Goal: Information Seeking & Learning: Learn about a topic

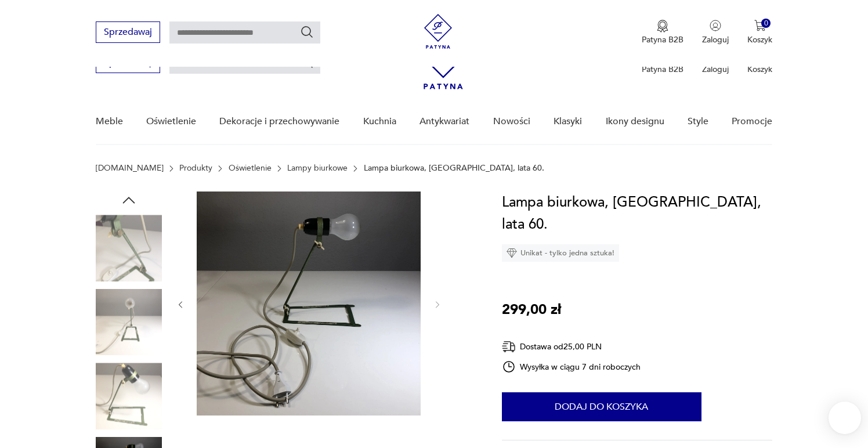
click at [275, 222] on img at bounding box center [309, 304] width 224 height 224
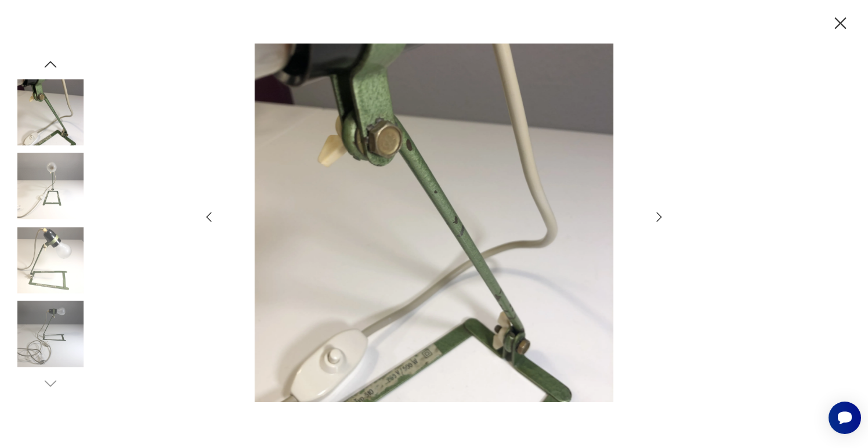
click at [654, 217] on icon "button" at bounding box center [659, 217] width 14 height 14
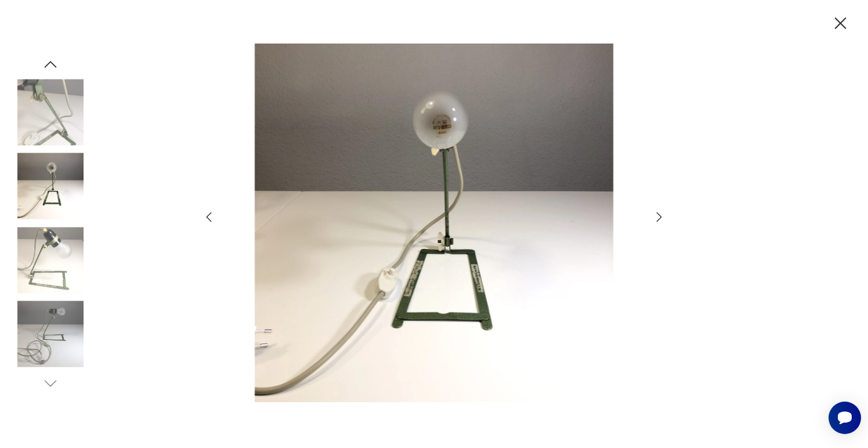
click at [655, 217] on icon "button" at bounding box center [659, 217] width 14 height 14
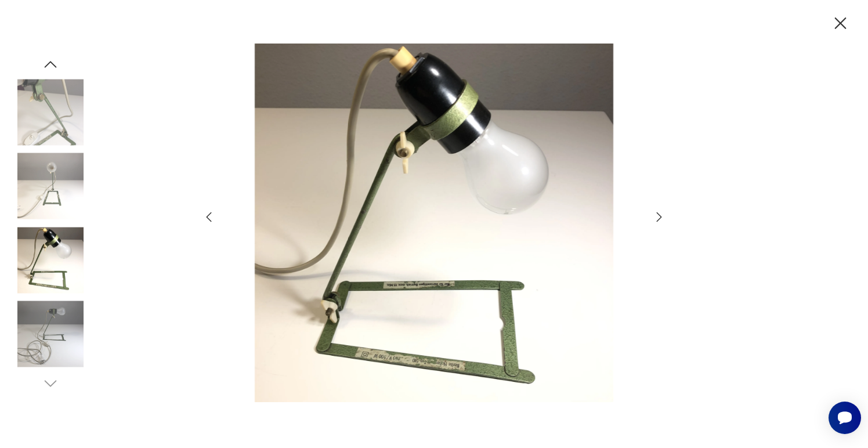
click at [655, 218] on icon "button" at bounding box center [659, 217] width 14 height 14
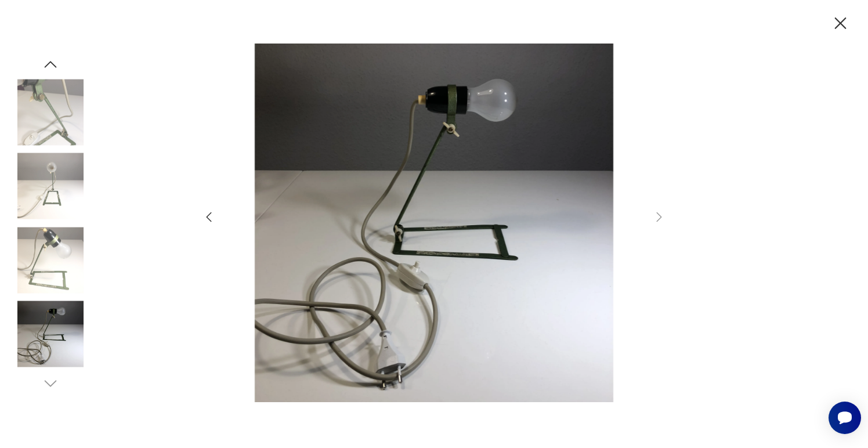
click at [211, 217] on icon "button" at bounding box center [209, 217] width 14 height 14
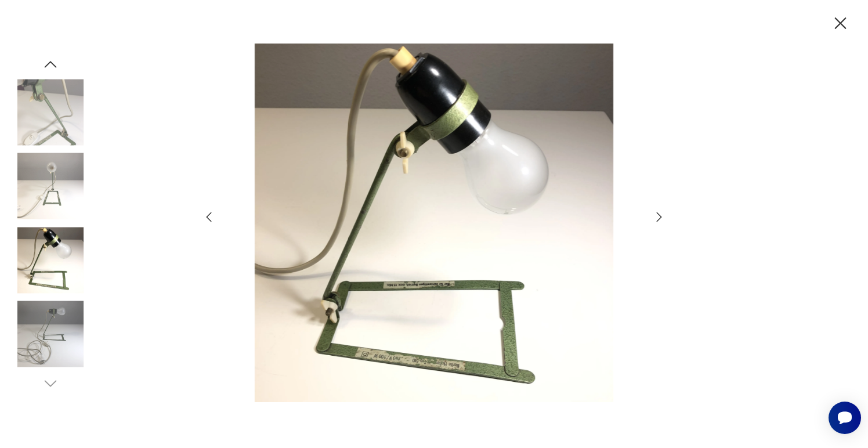
click at [663, 218] on icon "button" at bounding box center [659, 217] width 14 height 14
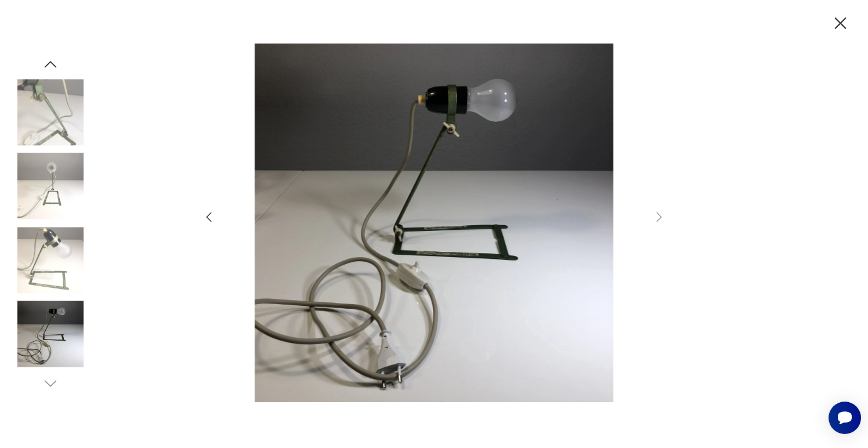
click at [210, 215] on icon "button" at bounding box center [209, 217] width 14 height 14
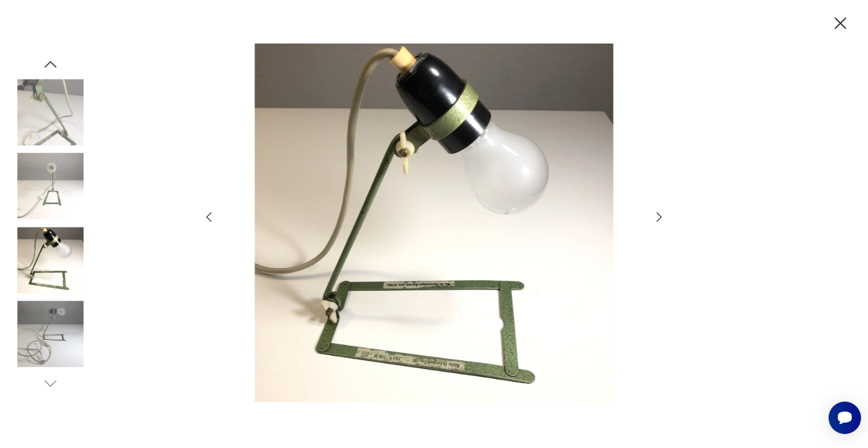
click at [748, 74] on div at bounding box center [434, 224] width 868 height 448
click at [837, 33] on icon "button" at bounding box center [841, 23] width 20 height 20
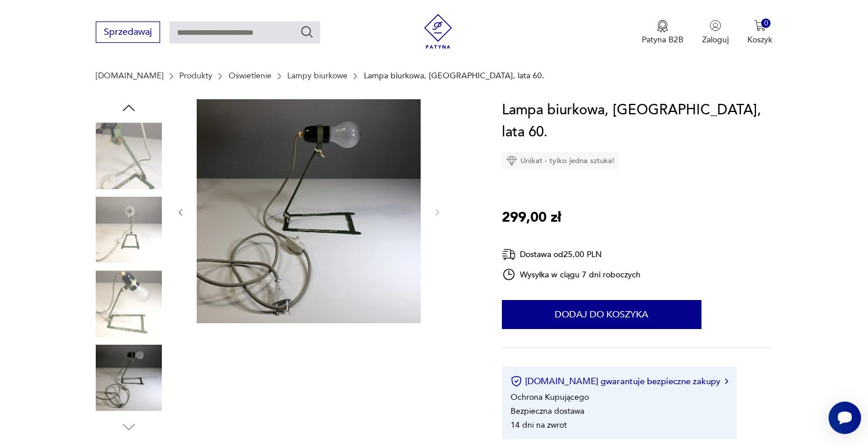
scroll to position [89, 0]
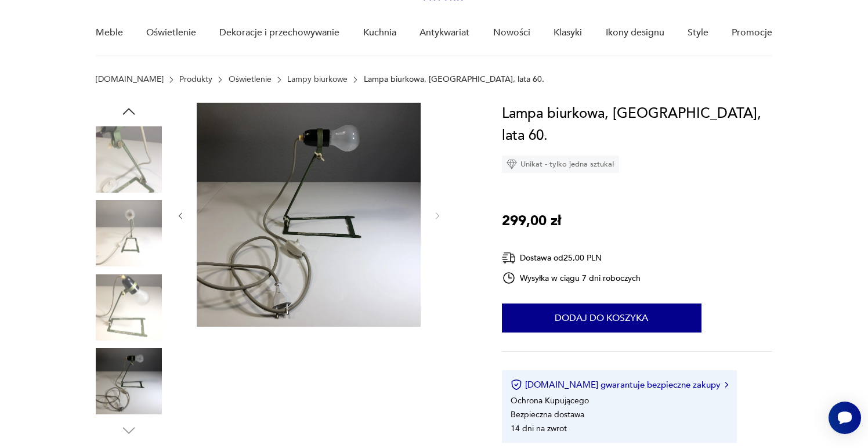
click at [273, 228] on img at bounding box center [309, 215] width 224 height 224
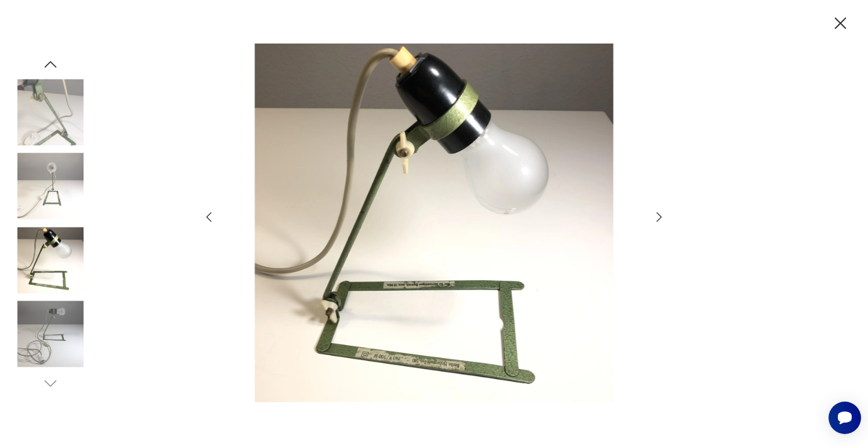
click at [661, 217] on icon "button" at bounding box center [659, 217] width 14 height 14
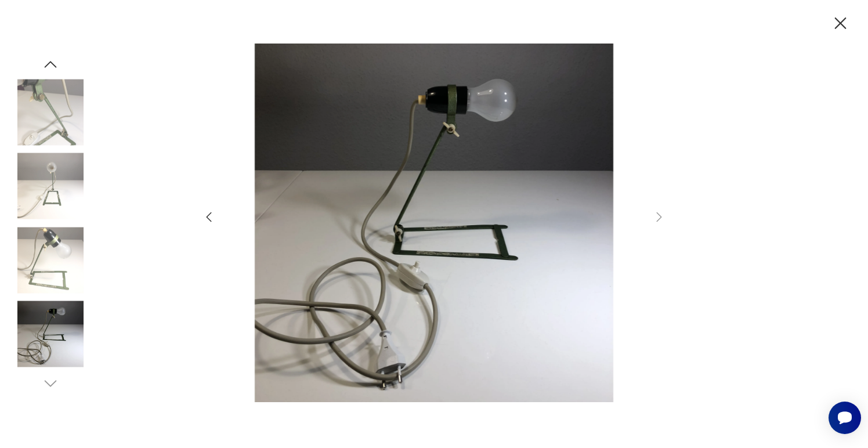
click at [52, 195] on img at bounding box center [50, 186] width 66 height 66
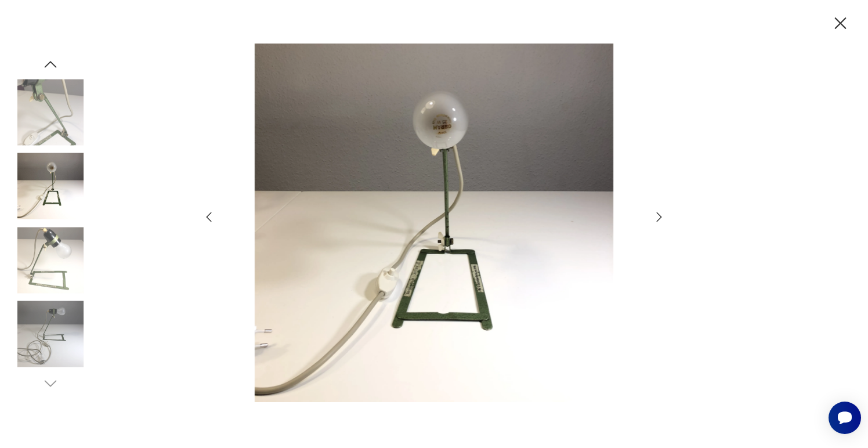
click at [54, 257] on img at bounding box center [50, 260] width 66 height 66
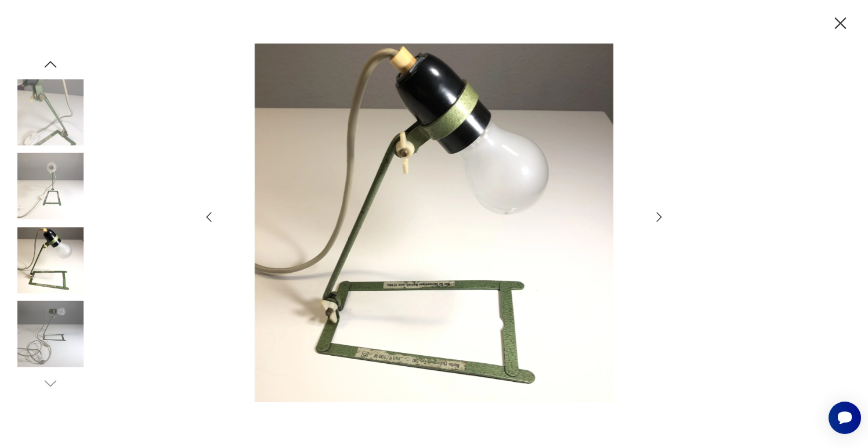
click at [55, 298] on div at bounding box center [50, 224] width 66 height 290
click at [56, 312] on img at bounding box center [50, 334] width 66 height 66
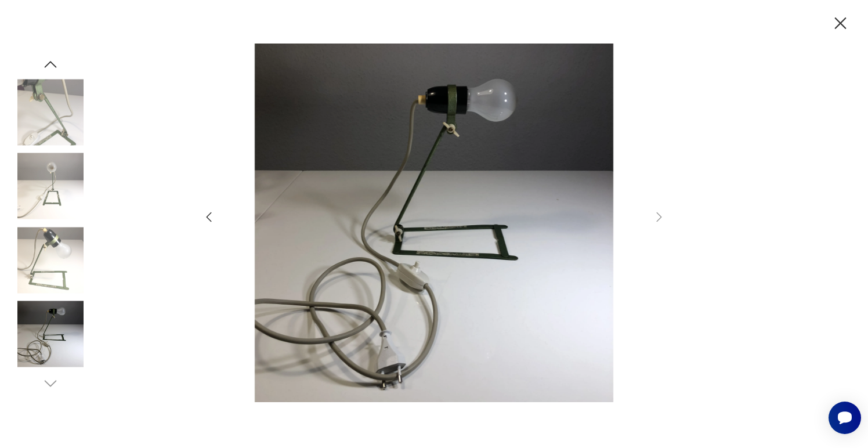
click at [62, 323] on img at bounding box center [50, 334] width 66 height 66
click at [61, 264] on img at bounding box center [50, 260] width 66 height 66
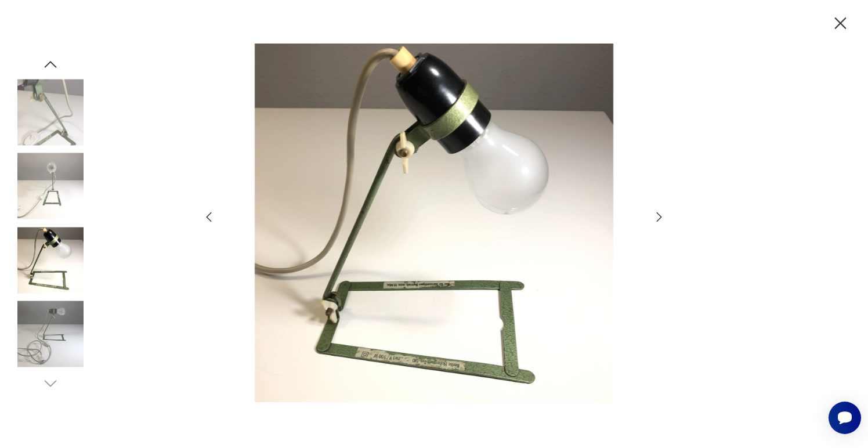
click at [55, 200] on img at bounding box center [50, 186] width 66 height 66
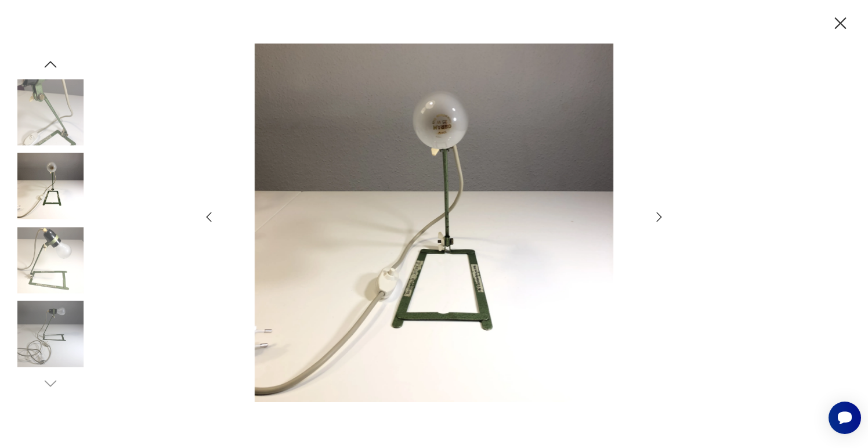
click at [60, 115] on img at bounding box center [50, 112] width 66 height 66
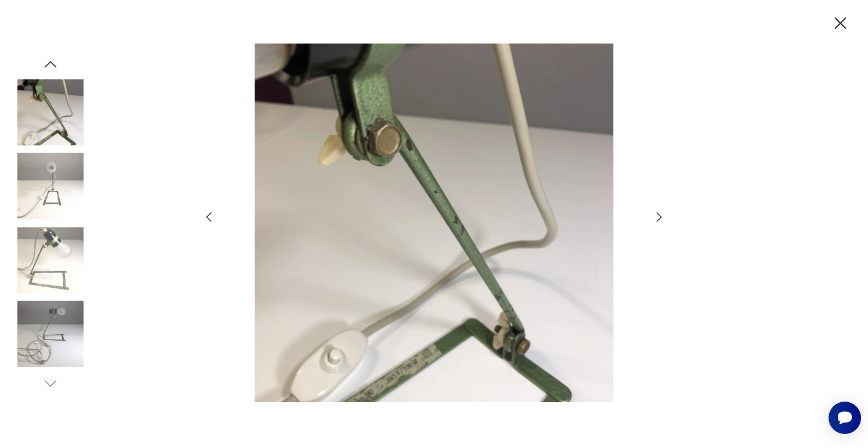
click at [52, 197] on img at bounding box center [50, 186] width 66 height 66
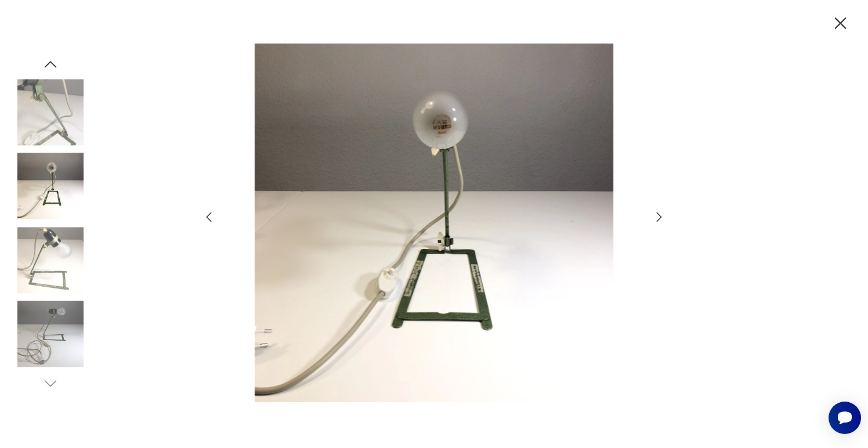
click at [52, 248] on img at bounding box center [50, 260] width 66 height 66
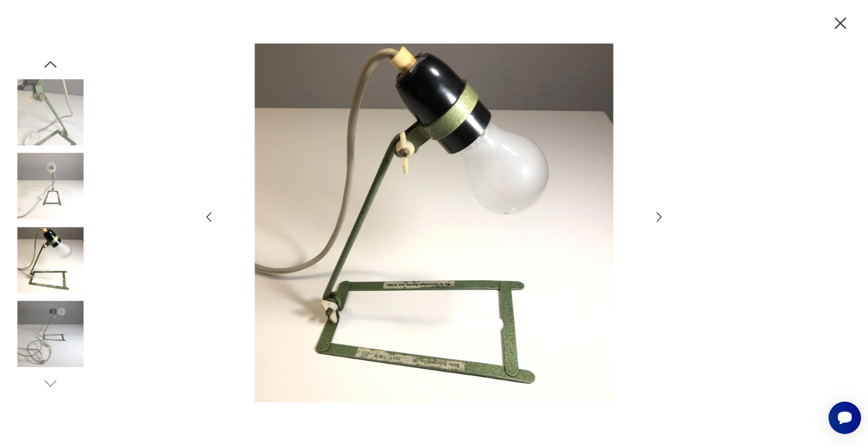
click at [842, 24] on icon "button" at bounding box center [841, 23] width 12 height 12
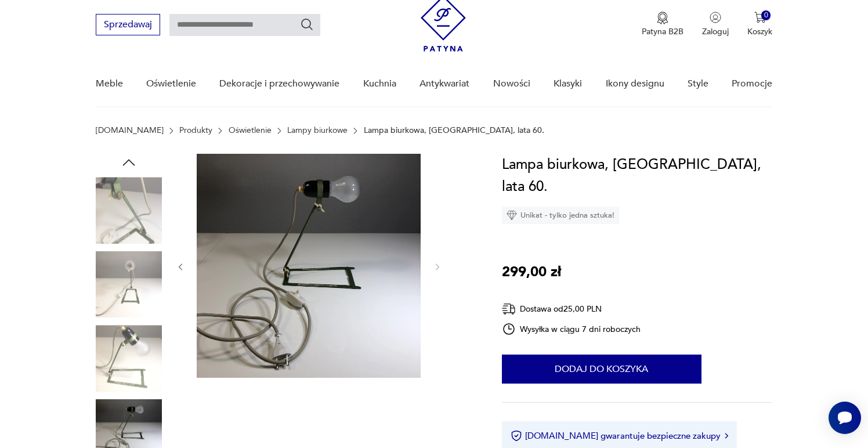
scroll to position [30, 0]
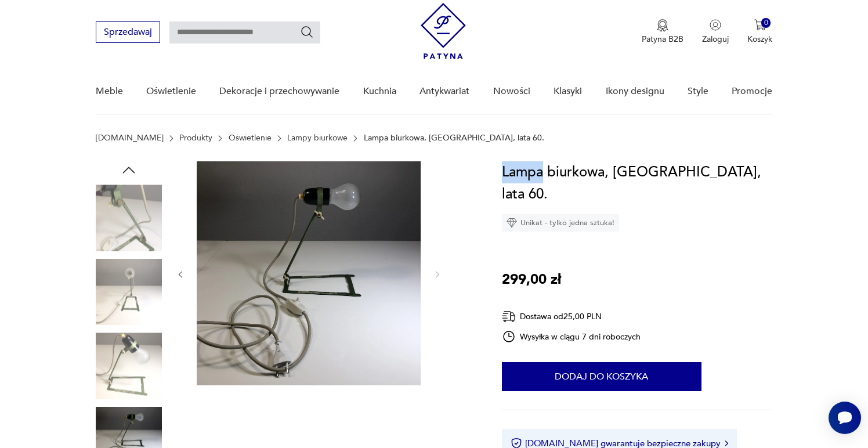
click at [521, 170] on h1 "Lampa biurkowa, Niemcy, lata 60." at bounding box center [637, 183] width 271 height 44
click at [258, 216] on img at bounding box center [309, 273] width 224 height 224
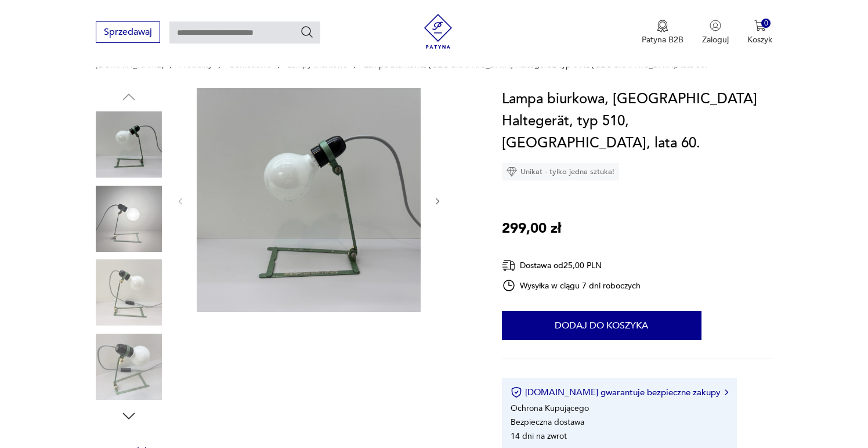
click at [137, 233] on img at bounding box center [129, 219] width 66 height 66
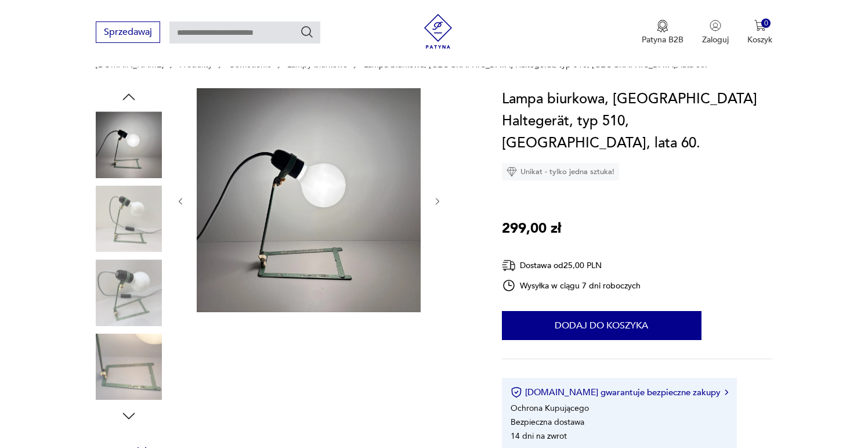
click at [132, 252] on div at bounding box center [129, 220] width 66 height 68
click at [134, 290] on img at bounding box center [129, 292] width 66 height 66
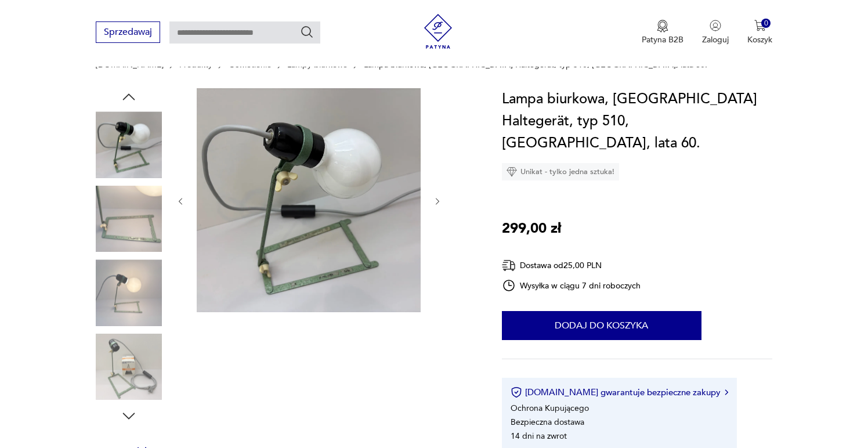
click at [134, 264] on img at bounding box center [129, 292] width 66 height 66
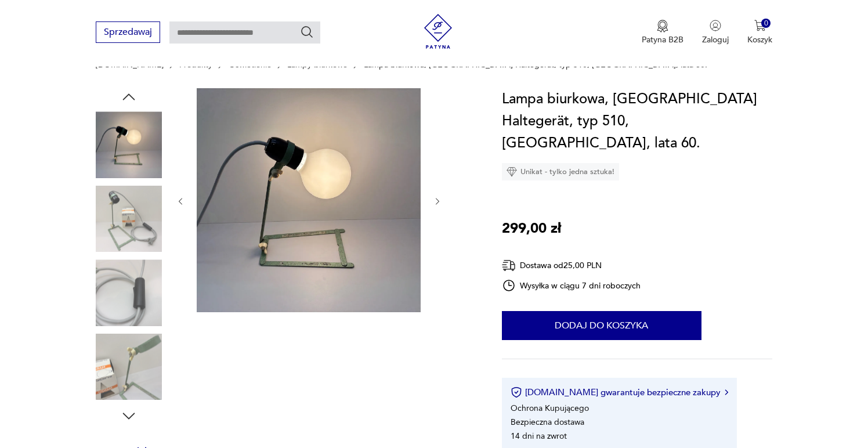
click at [130, 302] on img at bounding box center [129, 292] width 66 height 66
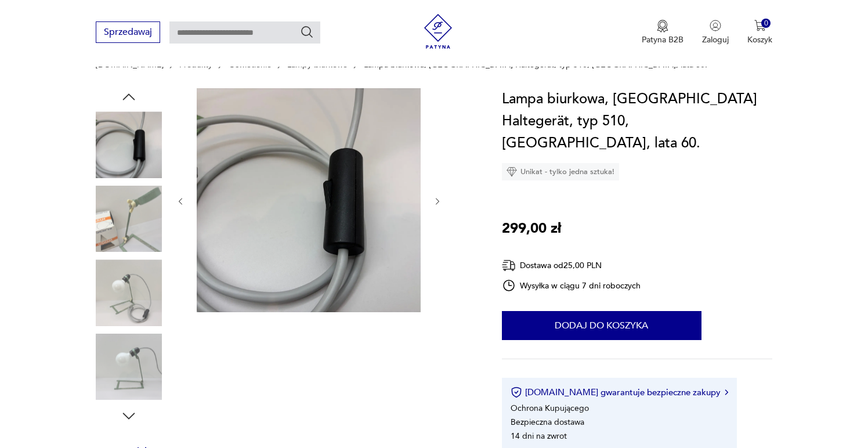
click at [126, 323] on img at bounding box center [129, 292] width 66 height 66
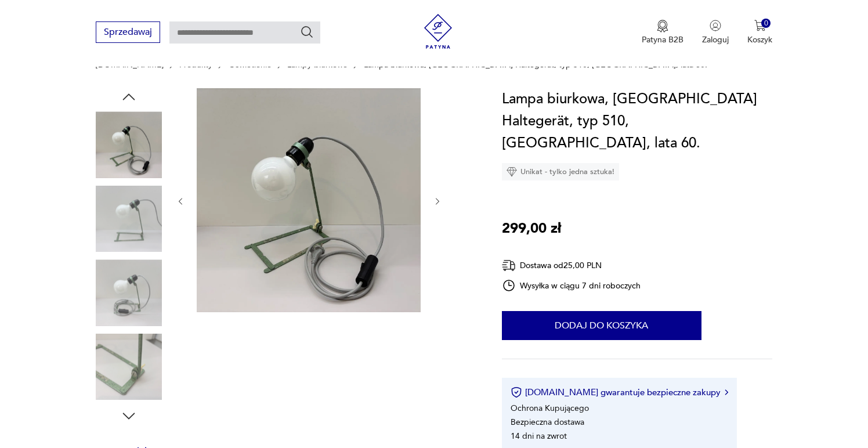
click at [124, 359] on img at bounding box center [129, 367] width 66 height 66
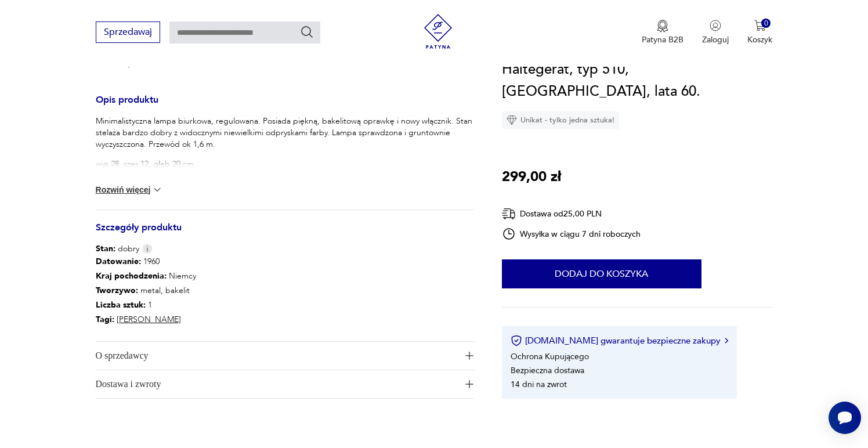
scroll to position [455, 0]
click at [142, 190] on button "Rozwiń więcej" at bounding box center [129, 191] width 67 height 12
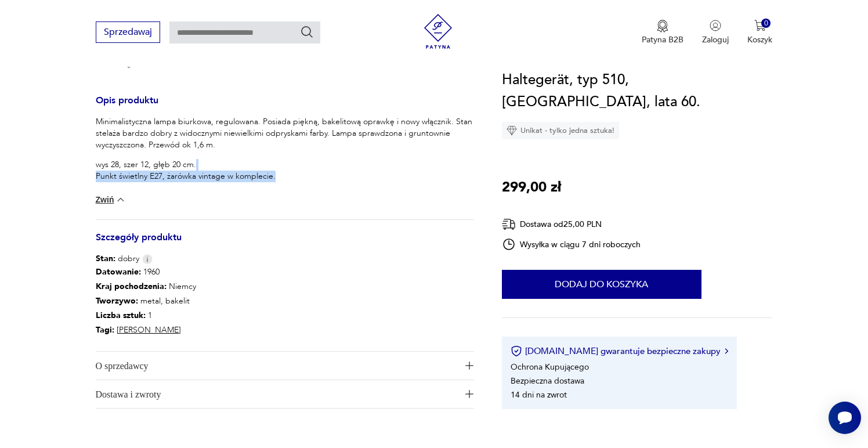
drag, startPoint x: 315, startPoint y: 182, endPoint x: 280, endPoint y: 162, distance: 40.0
click at [280, 162] on p "wys 28, szer 12, głęb 20 cm. Punkt świetlny E27, żarówka vintage w komplecie." at bounding box center [285, 170] width 378 height 23
click at [280, 163] on p "wys 28, szer 12, głęb 20 cm. Punkt świetlny E27, żarówka vintage w komplecie." at bounding box center [285, 170] width 378 height 23
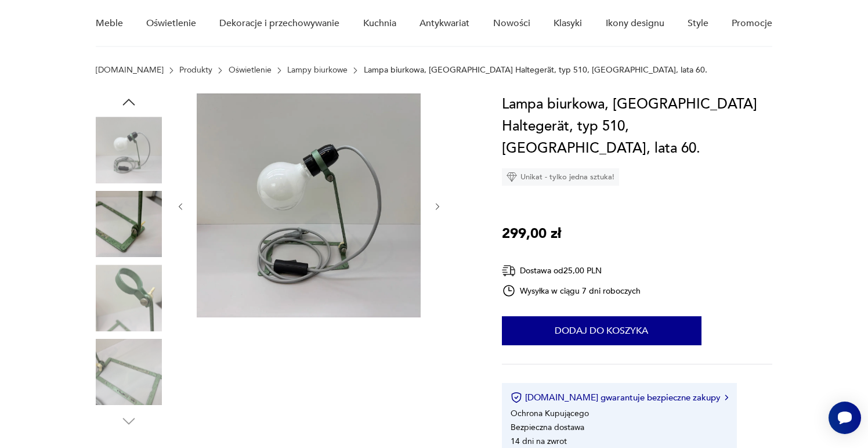
scroll to position [114, 0]
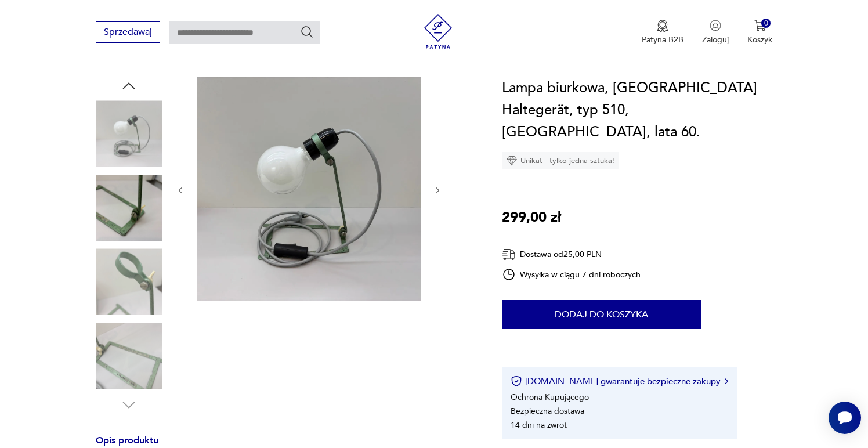
click at [127, 214] on img at bounding box center [129, 208] width 66 height 66
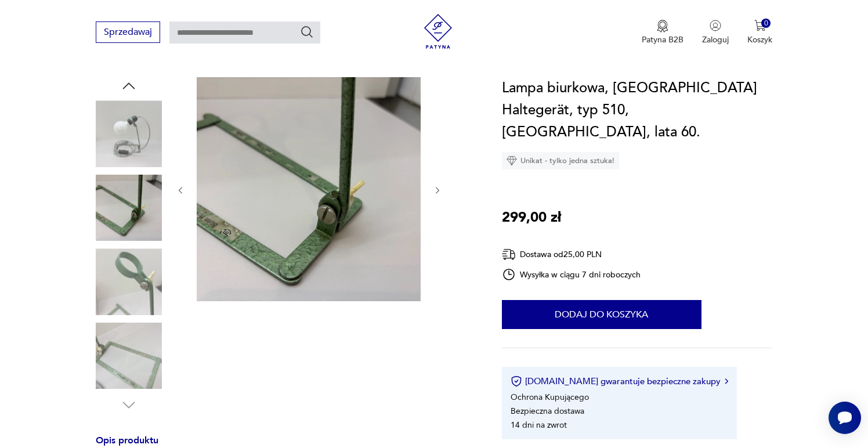
click at [124, 278] on img at bounding box center [129, 281] width 66 height 66
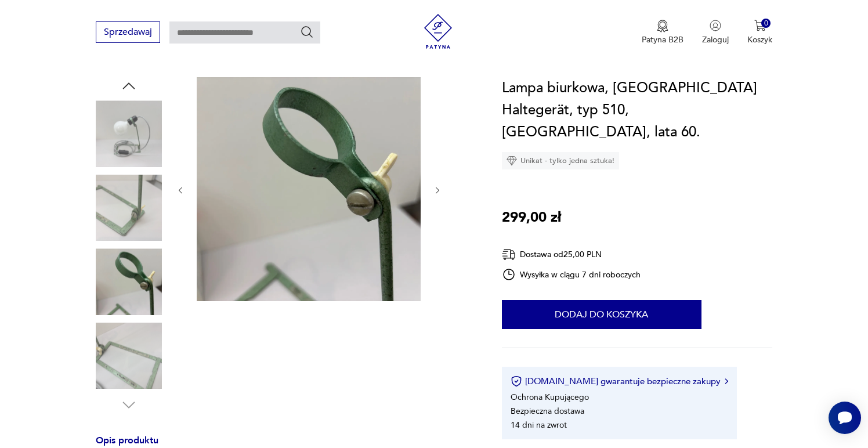
click at [125, 312] on img at bounding box center [129, 281] width 66 height 66
click at [128, 339] on img at bounding box center [129, 356] width 66 height 66
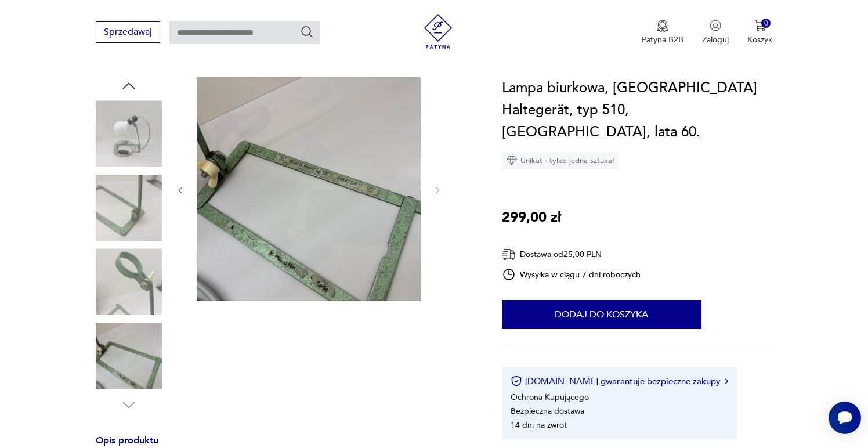
click at [125, 305] on img at bounding box center [129, 281] width 66 height 66
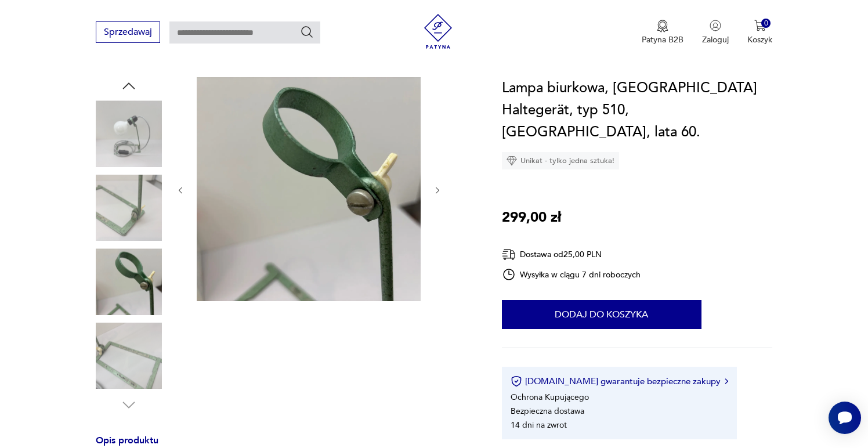
click at [142, 222] on img at bounding box center [129, 208] width 66 height 66
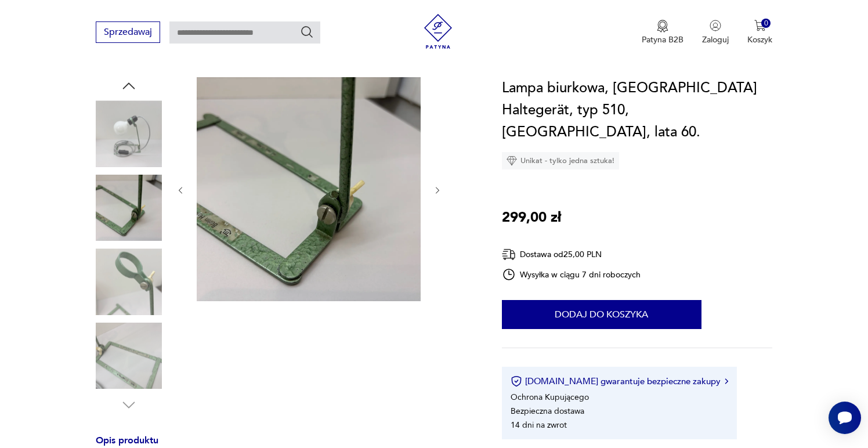
click at [153, 142] on img at bounding box center [129, 133] width 66 height 66
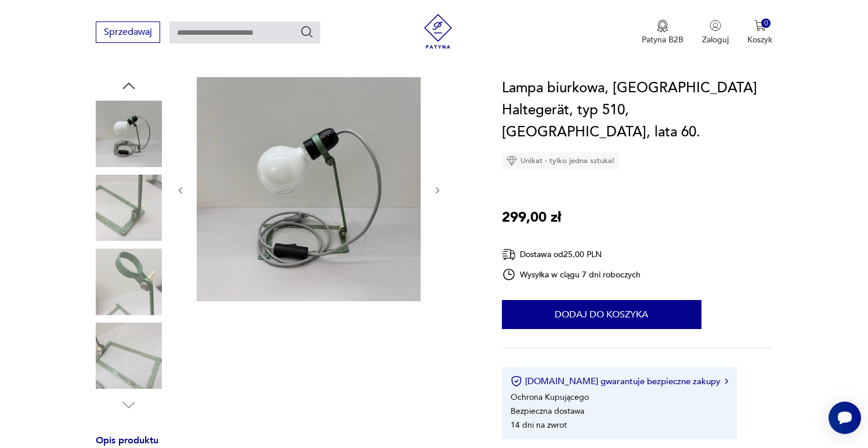
click at [138, 219] on img at bounding box center [129, 208] width 66 height 66
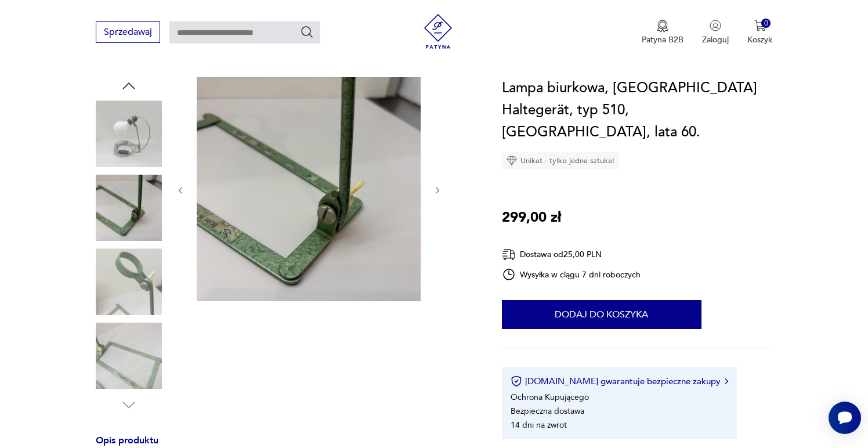
click at [134, 271] on img at bounding box center [129, 281] width 66 height 66
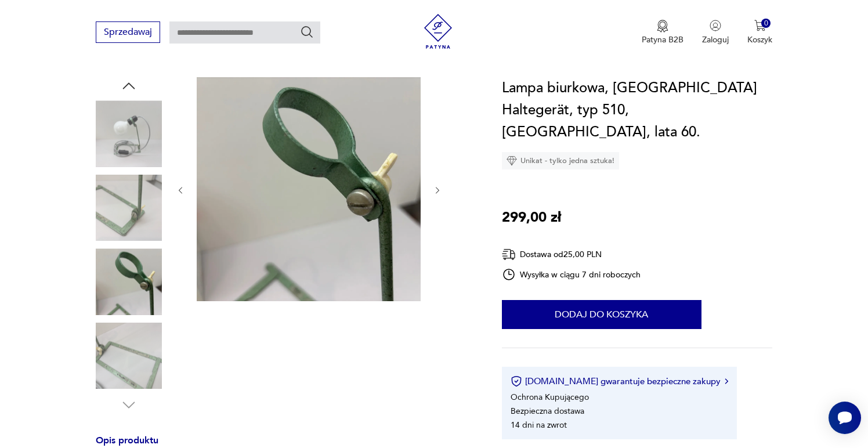
click at [133, 338] on img at bounding box center [129, 356] width 66 height 66
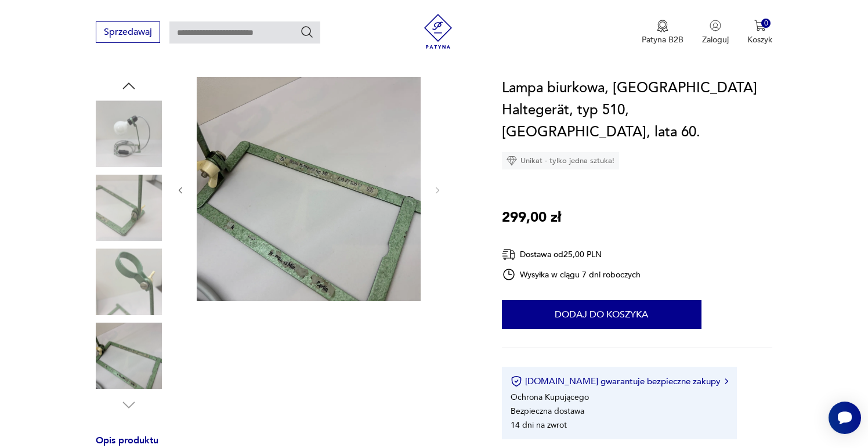
click at [124, 145] on img at bounding box center [129, 133] width 66 height 66
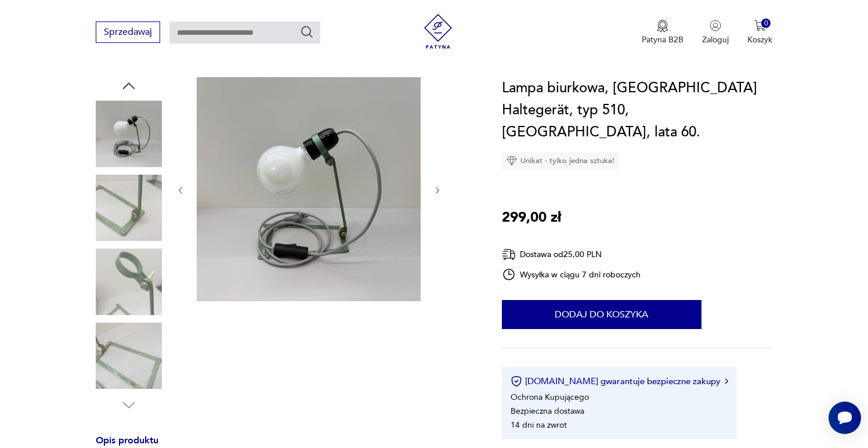
click at [126, 295] on img at bounding box center [129, 281] width 66 height 66
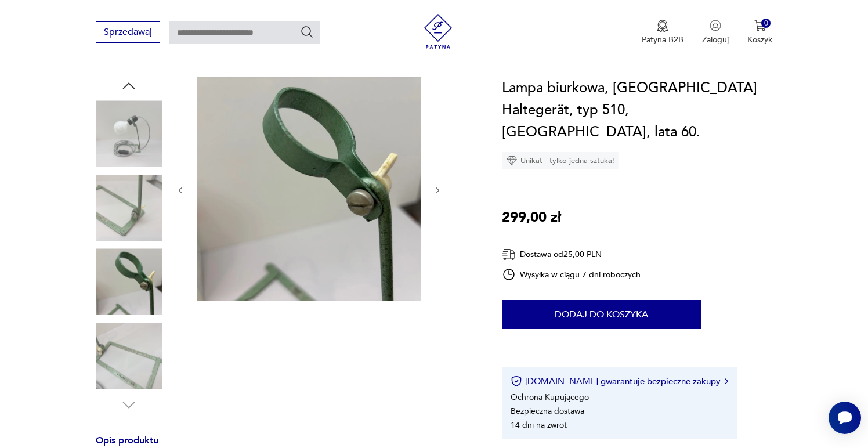
click at [114, 212] on img at bounding box center [129, 208] width 66 height 66
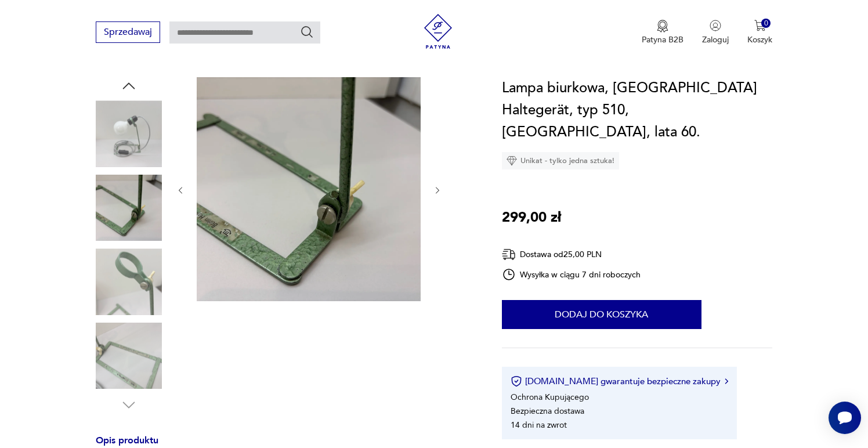
click at [121, 348] on img at bounding box center [129, 356] width 66 height 66
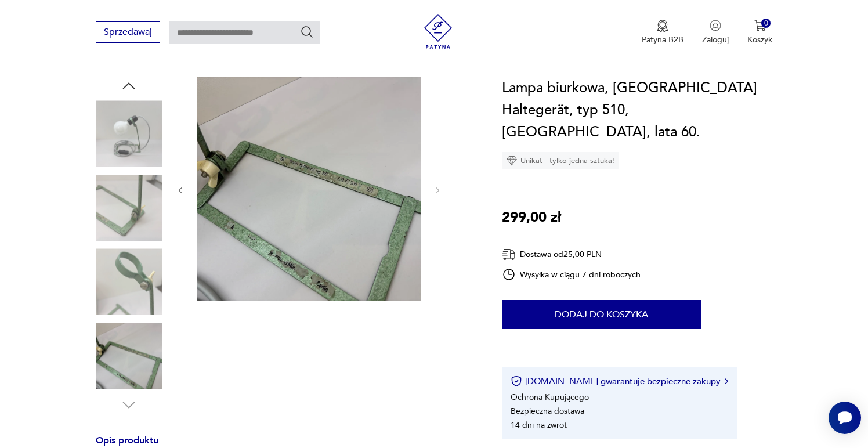
click at [136, 125] on img at bounding box center [129, 133] width 66 height 66
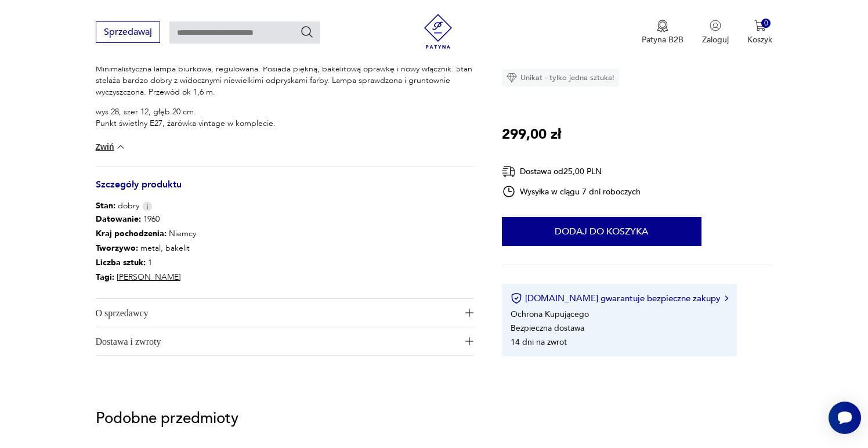
scroll to position [612, 0]
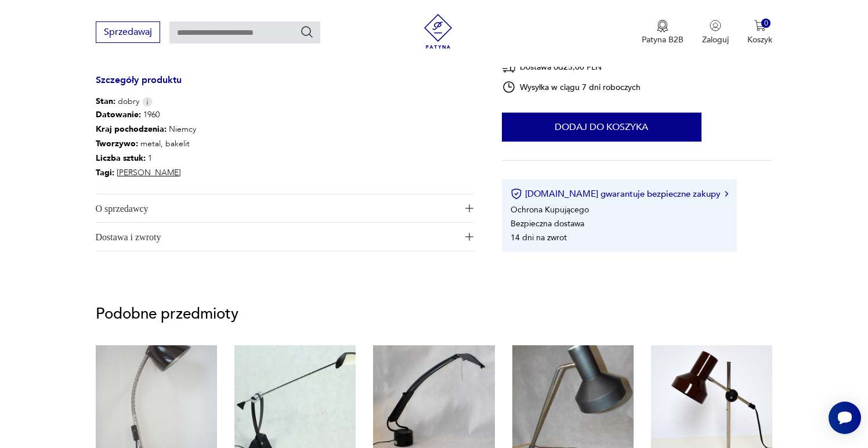
click at [295, 216] on span "O sprzedawcy" at bounding box center [277, 208] width 363 height 28
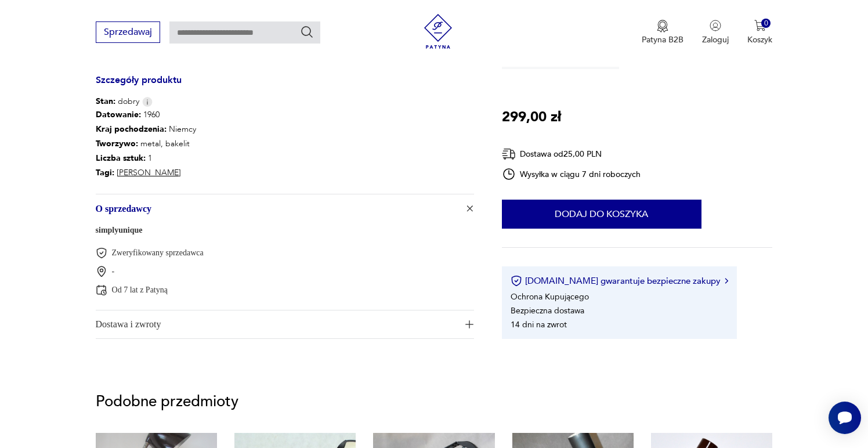
click at [289, 318] on span "Dostawa i zwroty" at bounding box center [277, 325] width 363 height 28
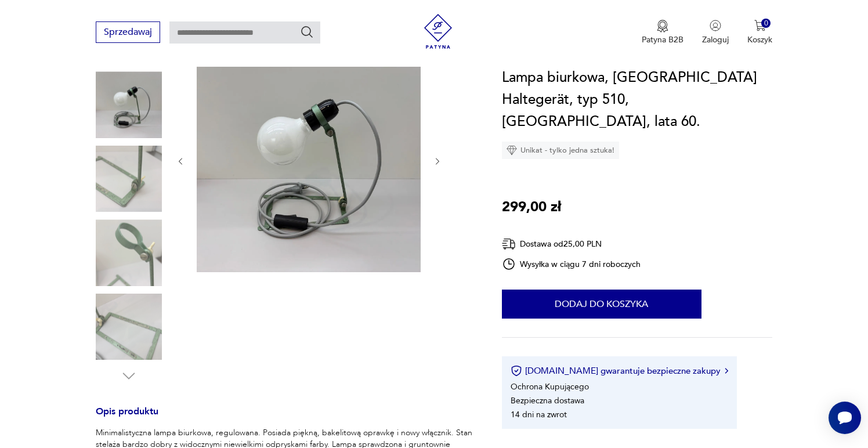
scroll to position [0, 0]
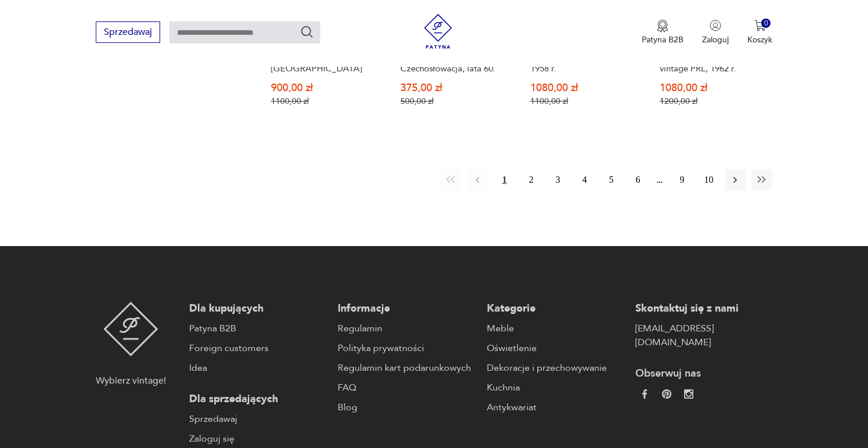
scroll to position [1043, 0]
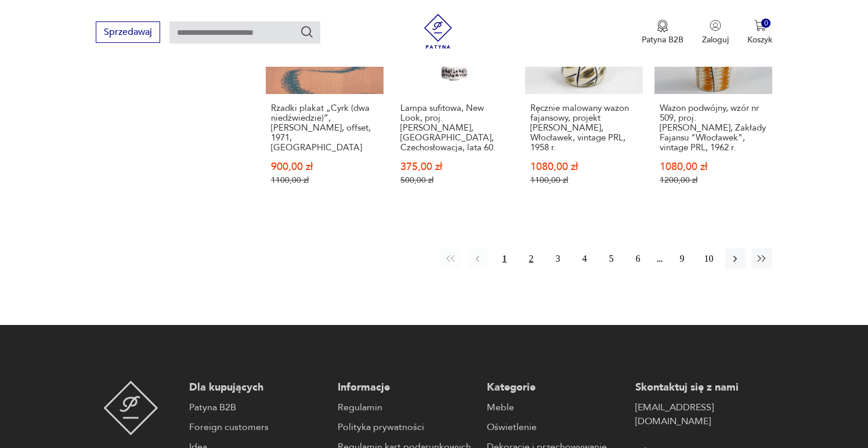
click at [533, 248] on button "2" at bounding box center [531, 258] width 21 height 21
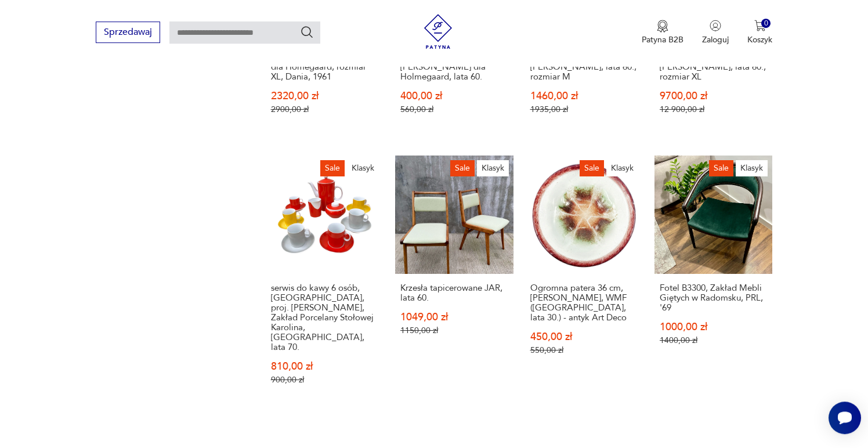
scroll to position [899, 0]
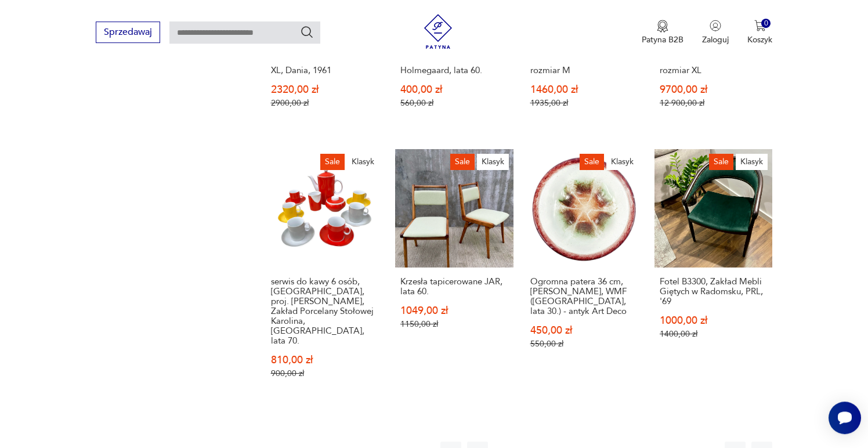
click at [558, 442] on button "3" at bounding box center [557, 452] width 21 height 21
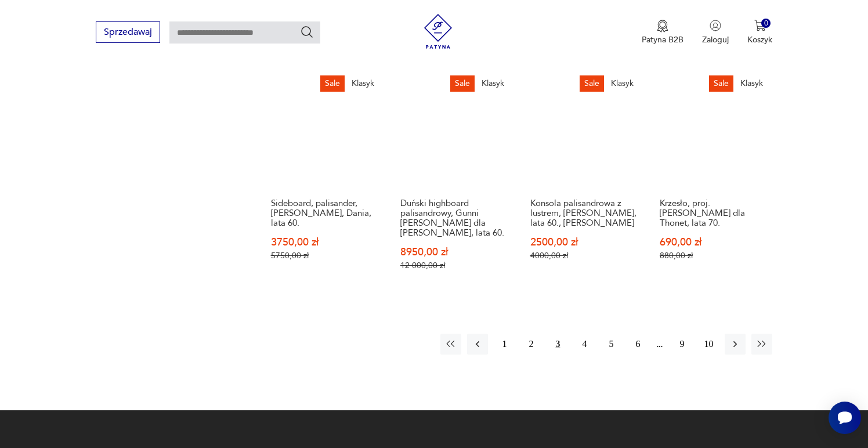
scroll to position [877, 0]
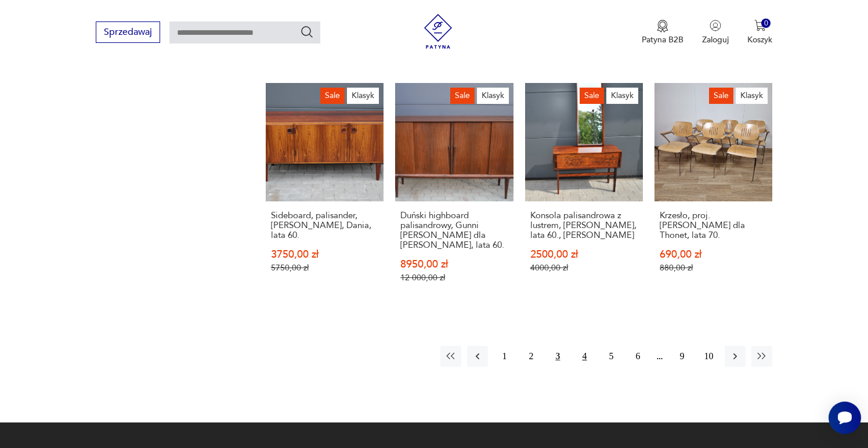
click at [587, 357] on button "4" at bounding box center [584, 356] width 21 height 21
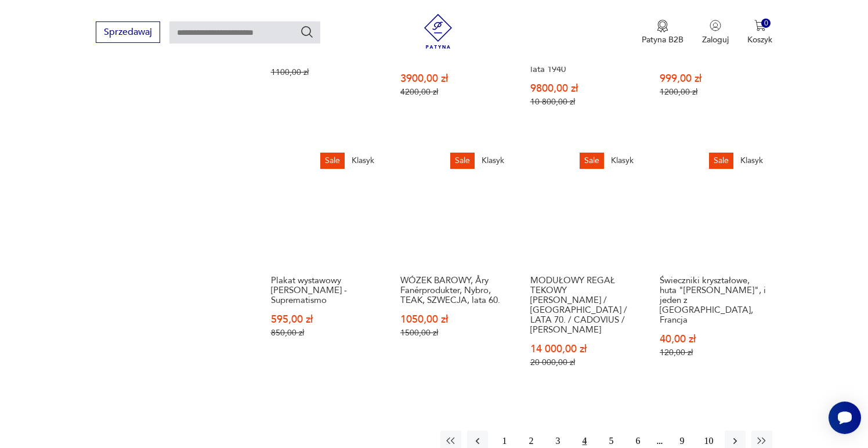
scroll to position [909, 0]
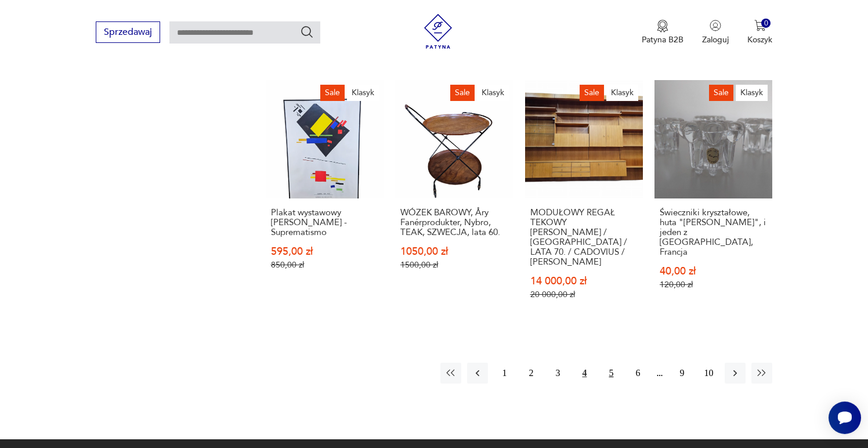
click at [612, 363] on button "5" at bounding box center [611, 373] width 21 height 21
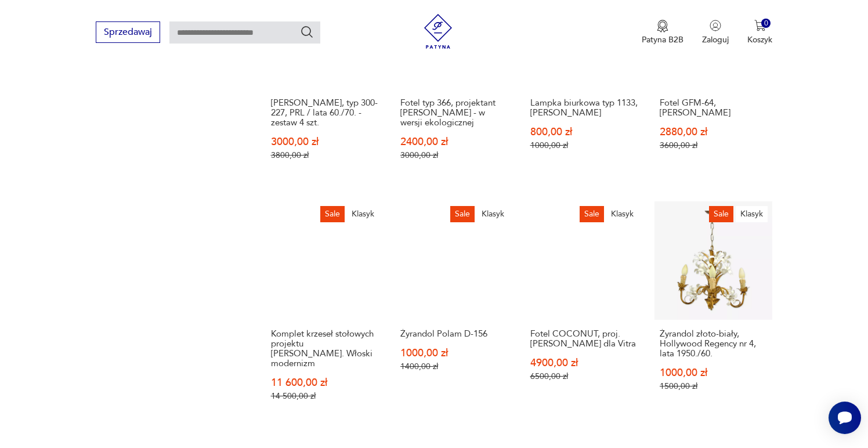
scroll to position [747, 0]
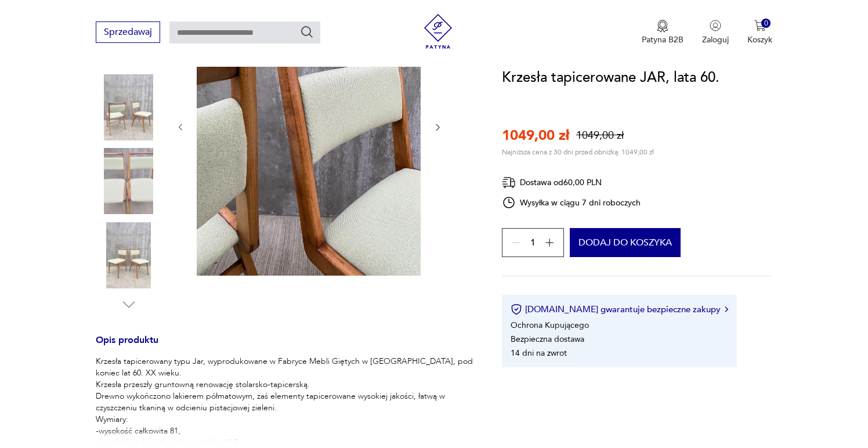
click at [129, 253] on img at bounding box center [129, 255] width 66 height 66
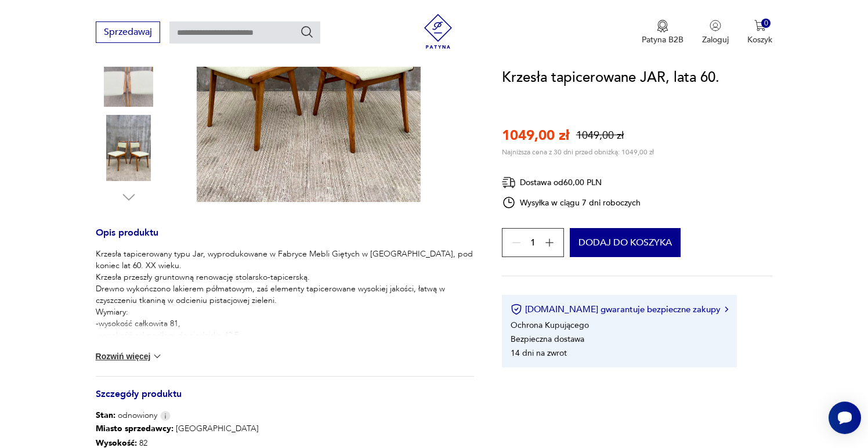
scroll to position [518, 0]
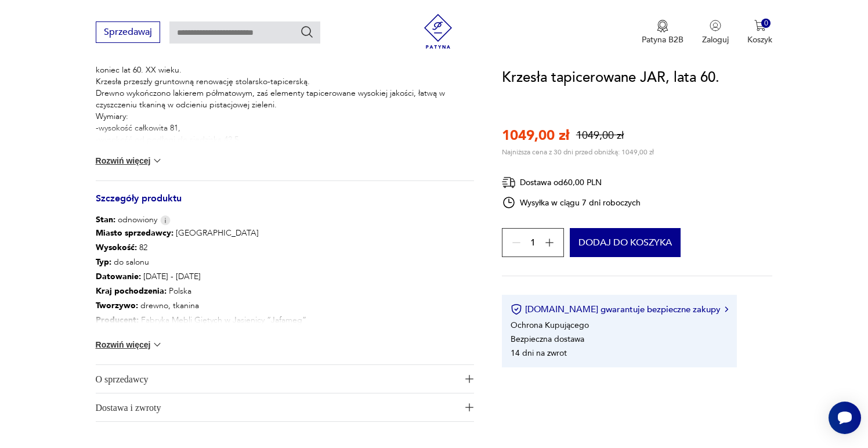
click at [144, 156] on button "Rozwiń więcej" at bounding box center [129, 161] width 67 height 12
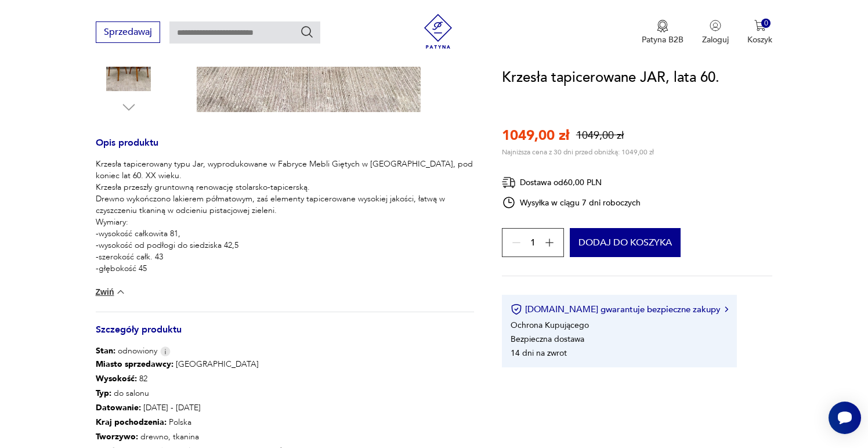
scroll to position [670, 0]
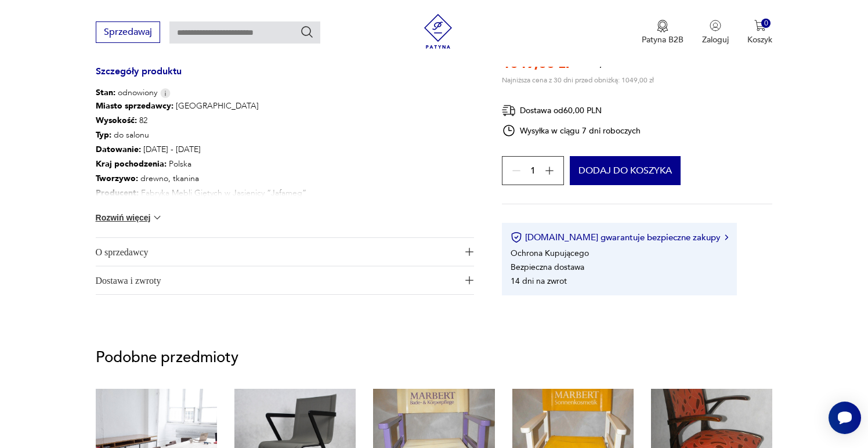
click at [144, 217] on button "Rozwiń więcej" at bounding box center [129, 218] width 67 height 12
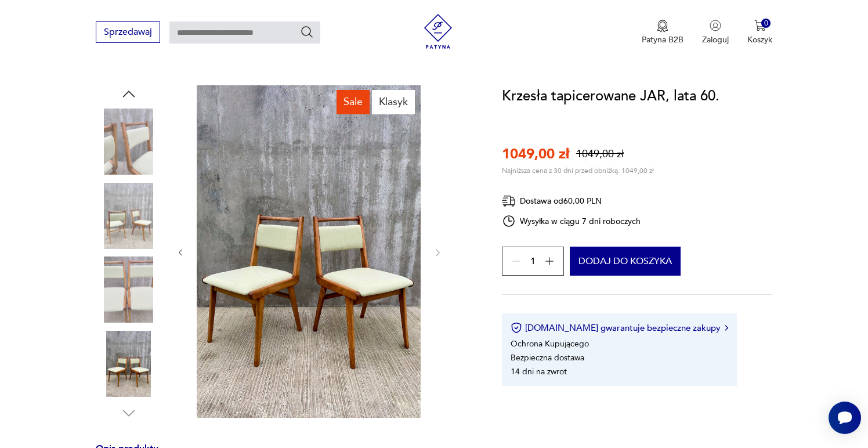
scroll to position [113, 0]
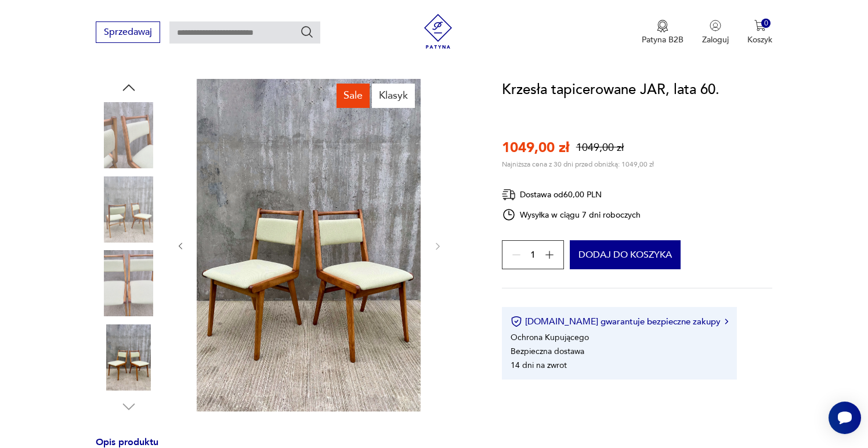
click at [124, 291] on img at bounding box center [129, 283] width 66 height 66
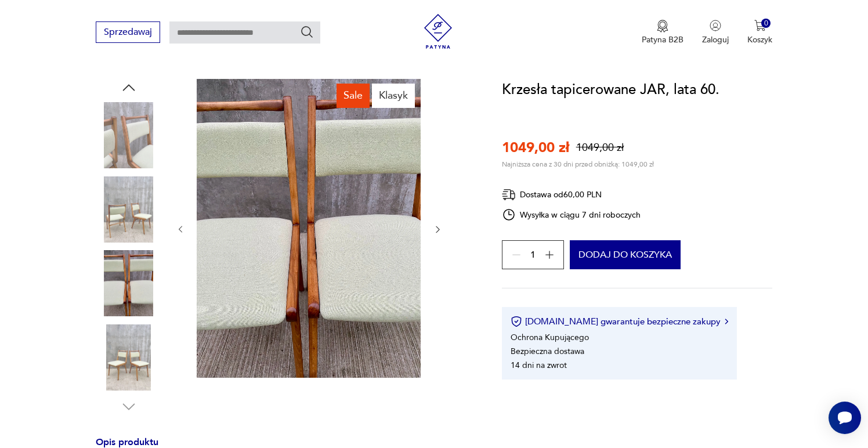
click at [127, 341] on img at bounding box center [129, 357] width 66 height 66
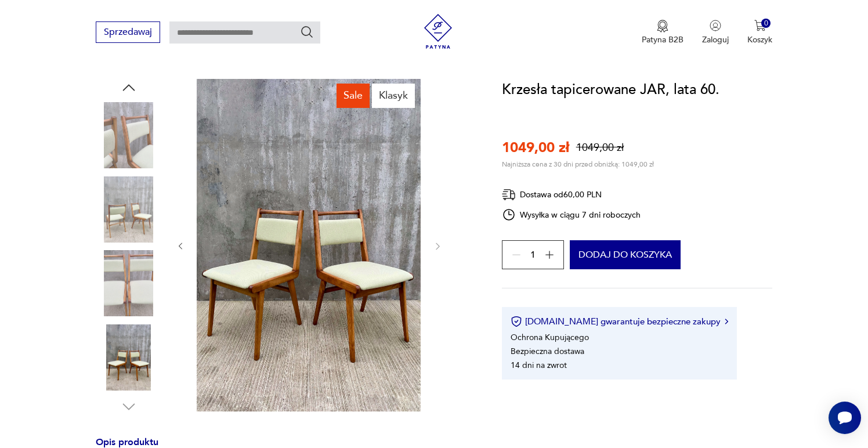
click at [138, 136] on img at bounding box center [129, 135] width 66 height 66
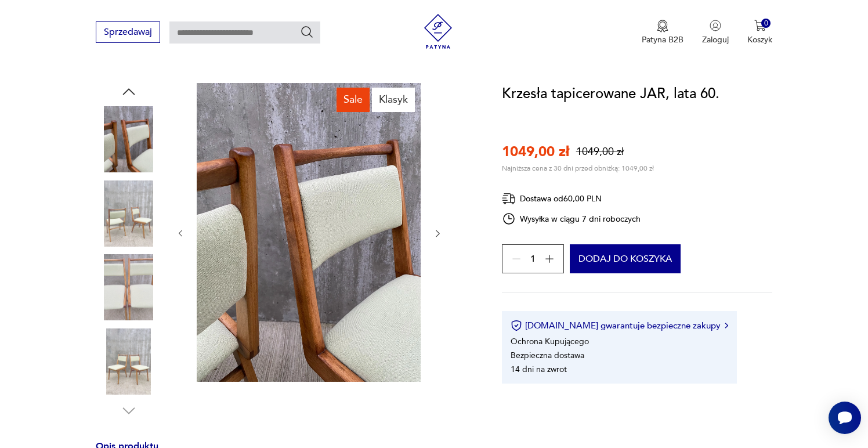
scroll to position [126, 0]
